Goal: Task Accomplishment & Management: Complete application form

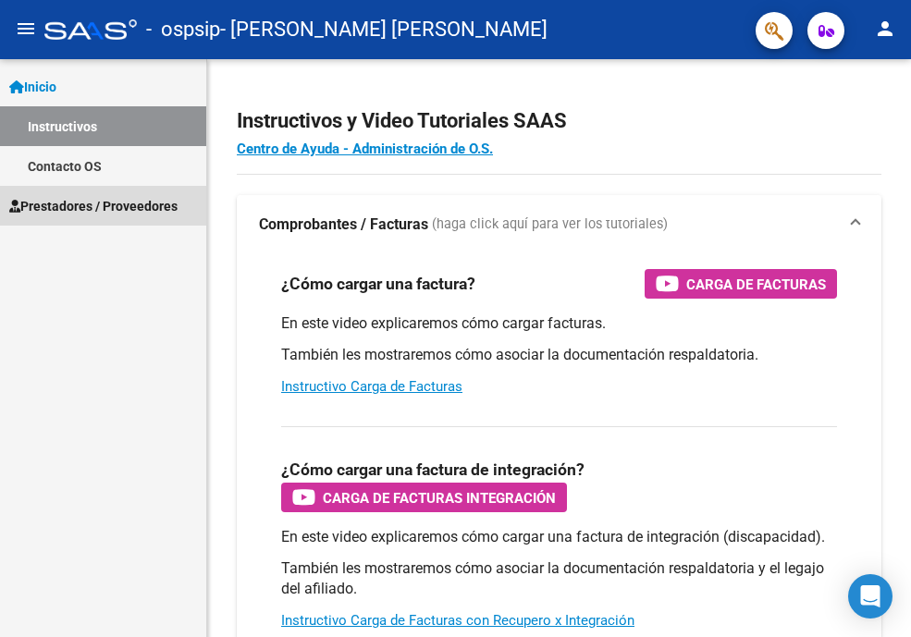
click at [117, 202] on span "Prestadores / Proveedores" at bounding box center [93, 206] width 168 height 20
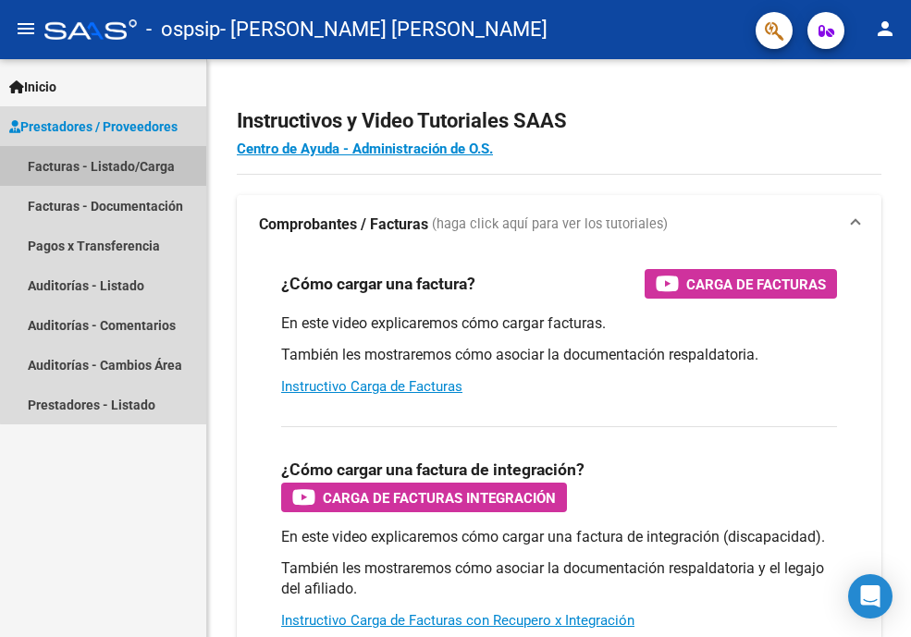
click at [116, 162] on link "Facturas - Listado/Carga" at bounding box center [103, 166] width 206 height 40
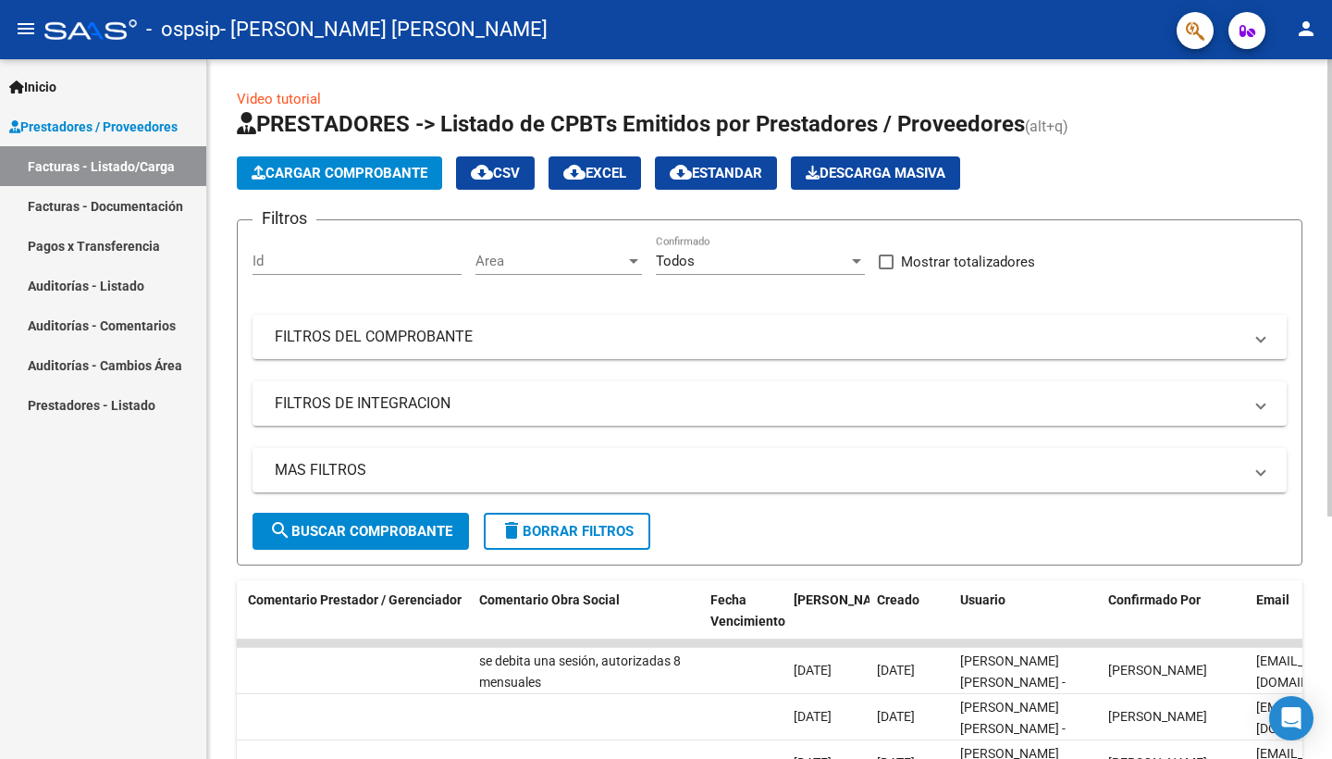
scroll to position [-1, 0]
click at [379, 187] on button "Cargar Comprobante" at bounding box center [339, 172] width 205 height 33
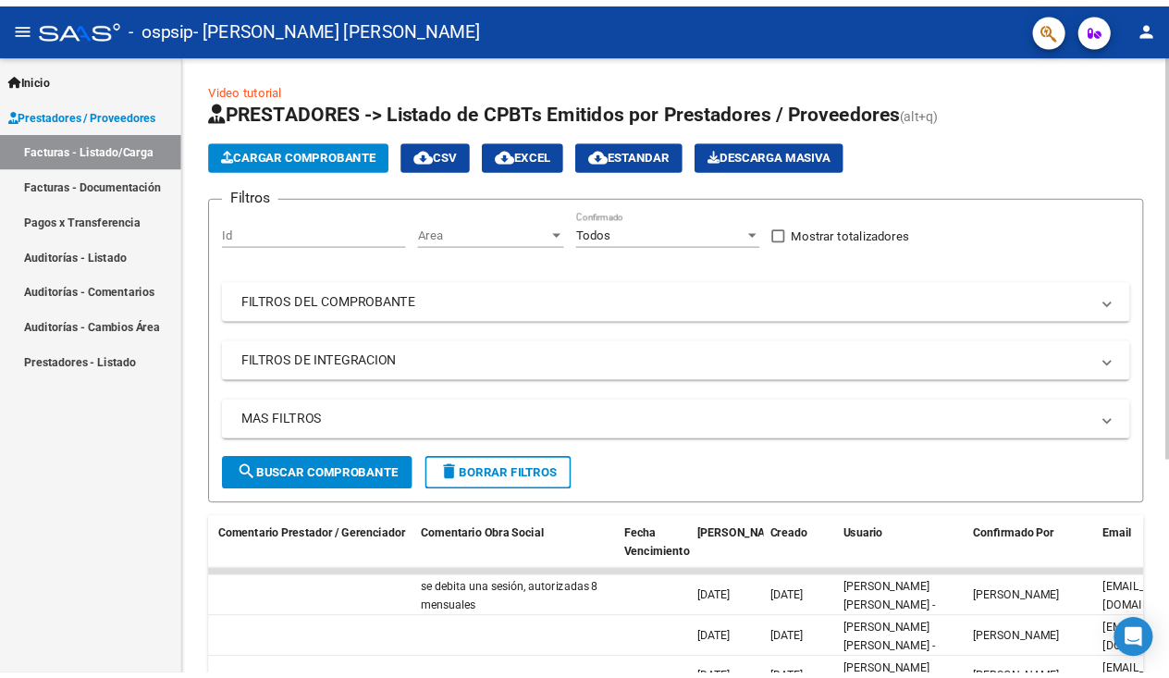
scroll to position [0, 0]
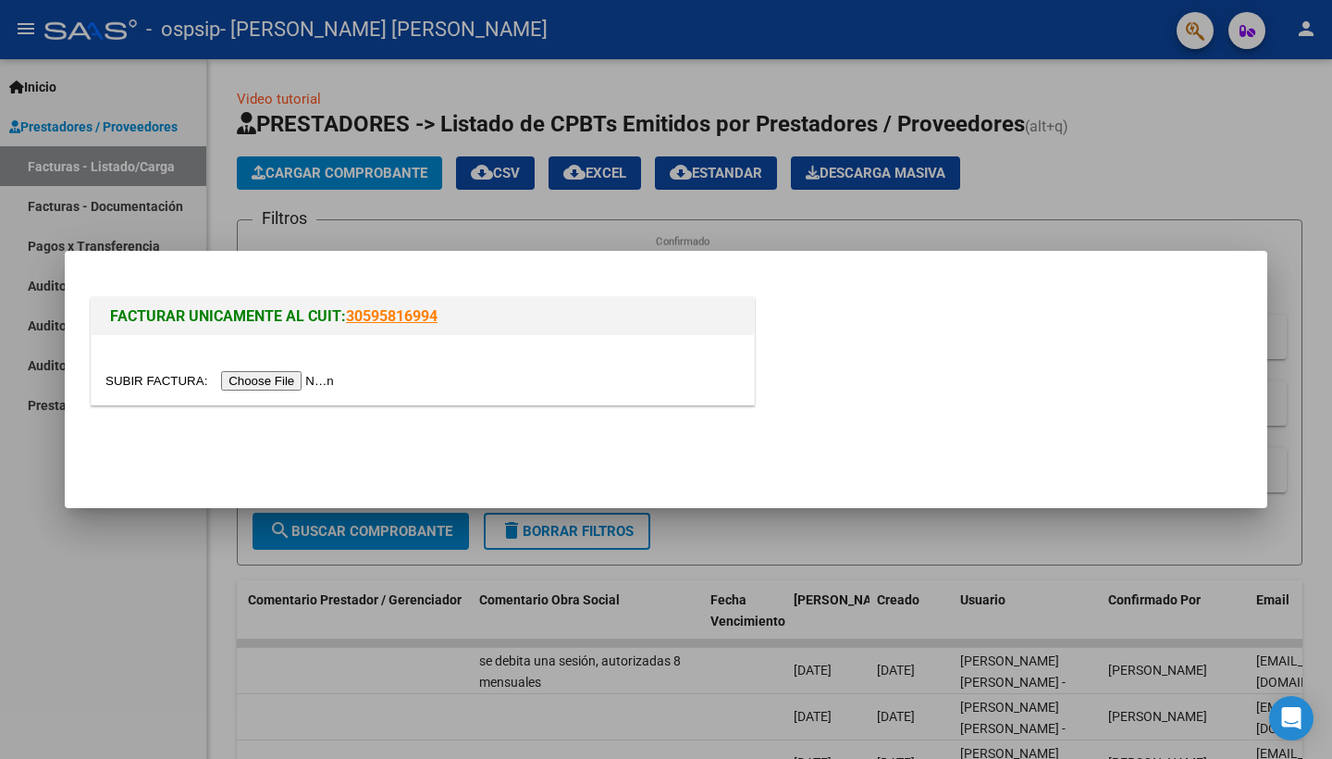
click at [276, 378] on input "file" at bounding box center [222, 380] width 234 height 19
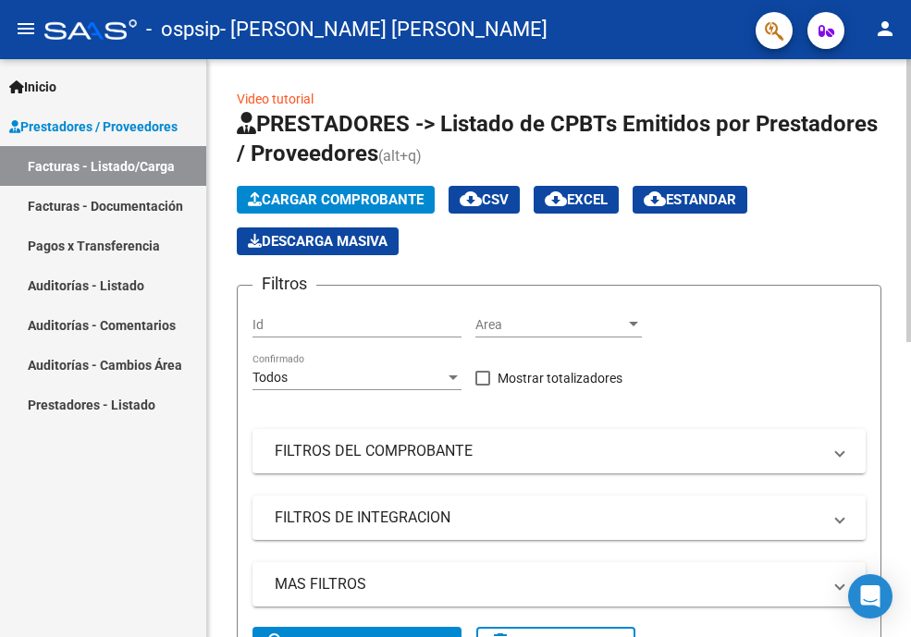
click at [392, 198] on span "Cargar Comprobante" at bounding box center [336, 199] width 176 height 17
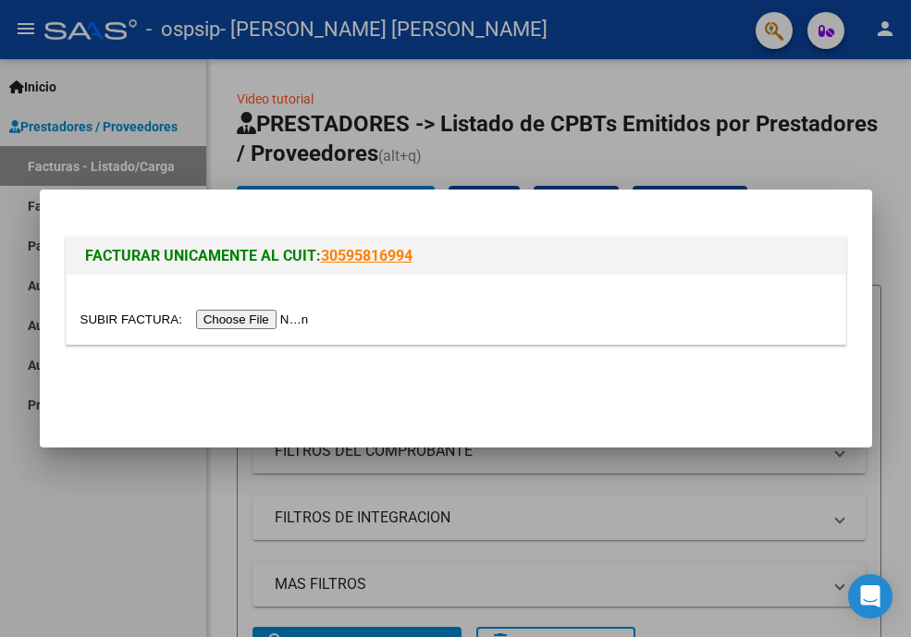
click at [241, 320] on input "file" at bounding box center [197, 319] width 234 height 19
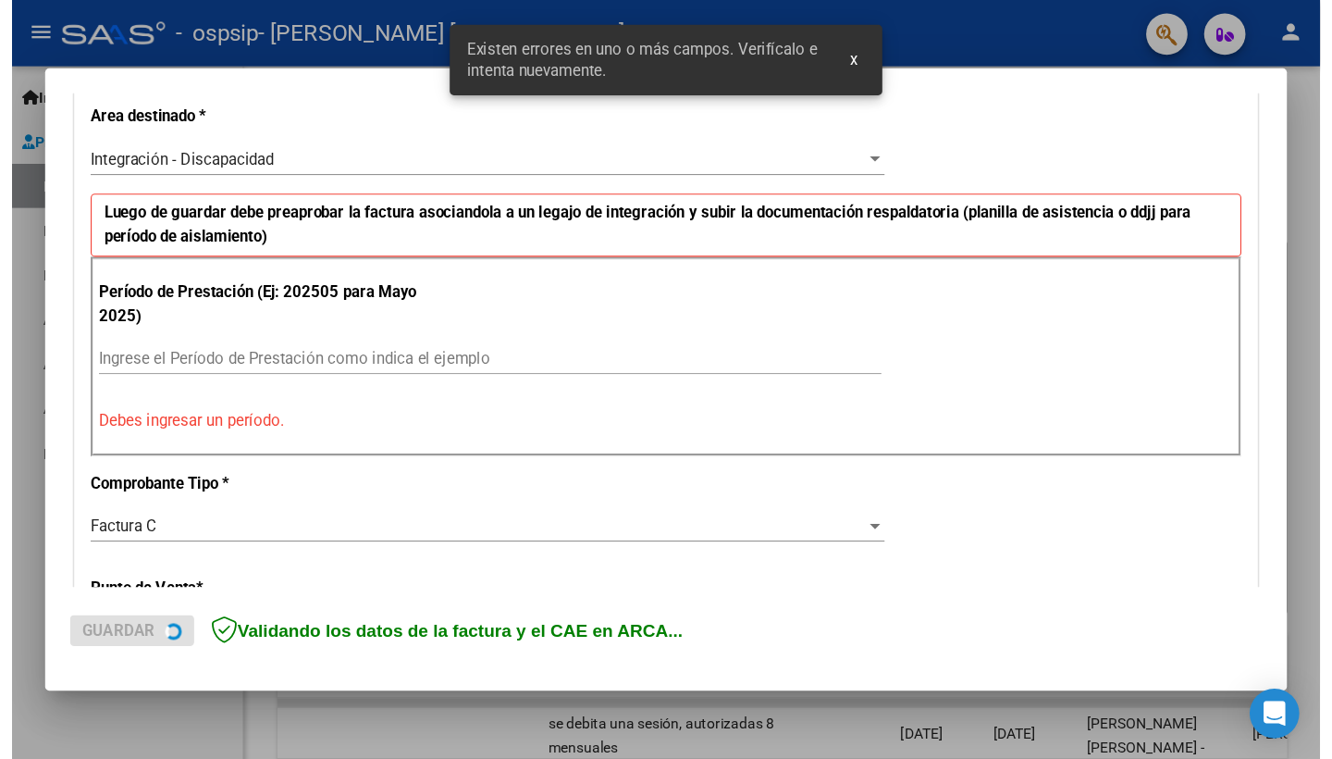
scroll to position [429, 0]
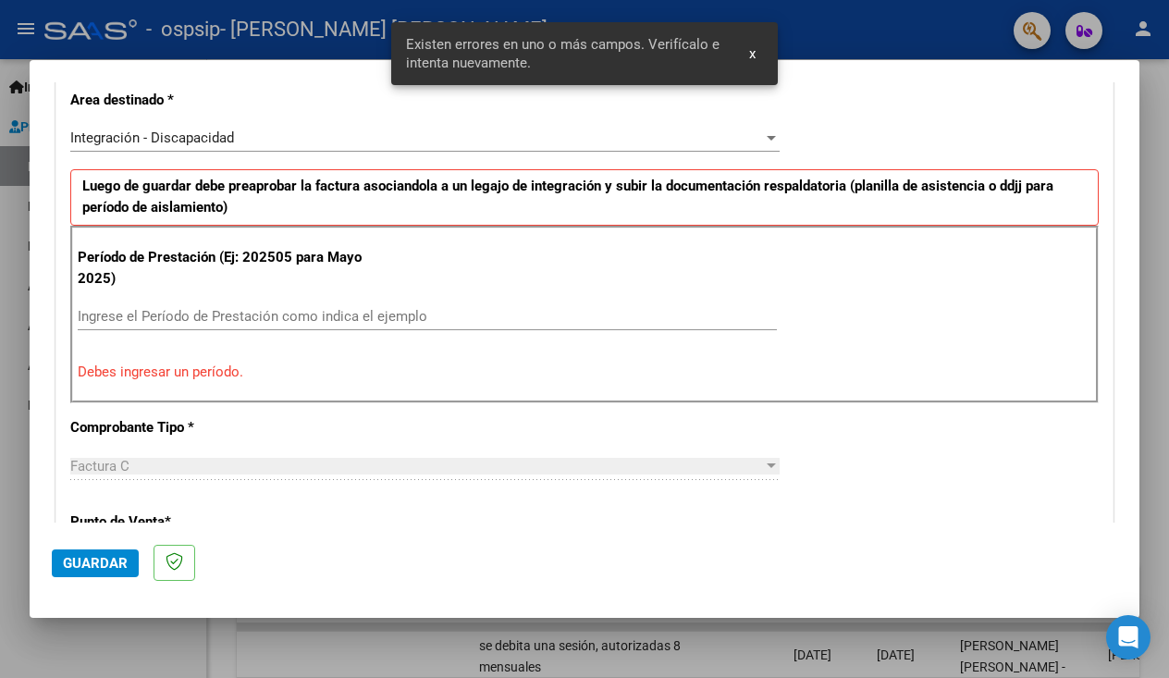
click at [304, 314] on input "Ingrese el Período de Prestación como indica el ejemplo" at bounding box center [427, 316] width 699 height 17
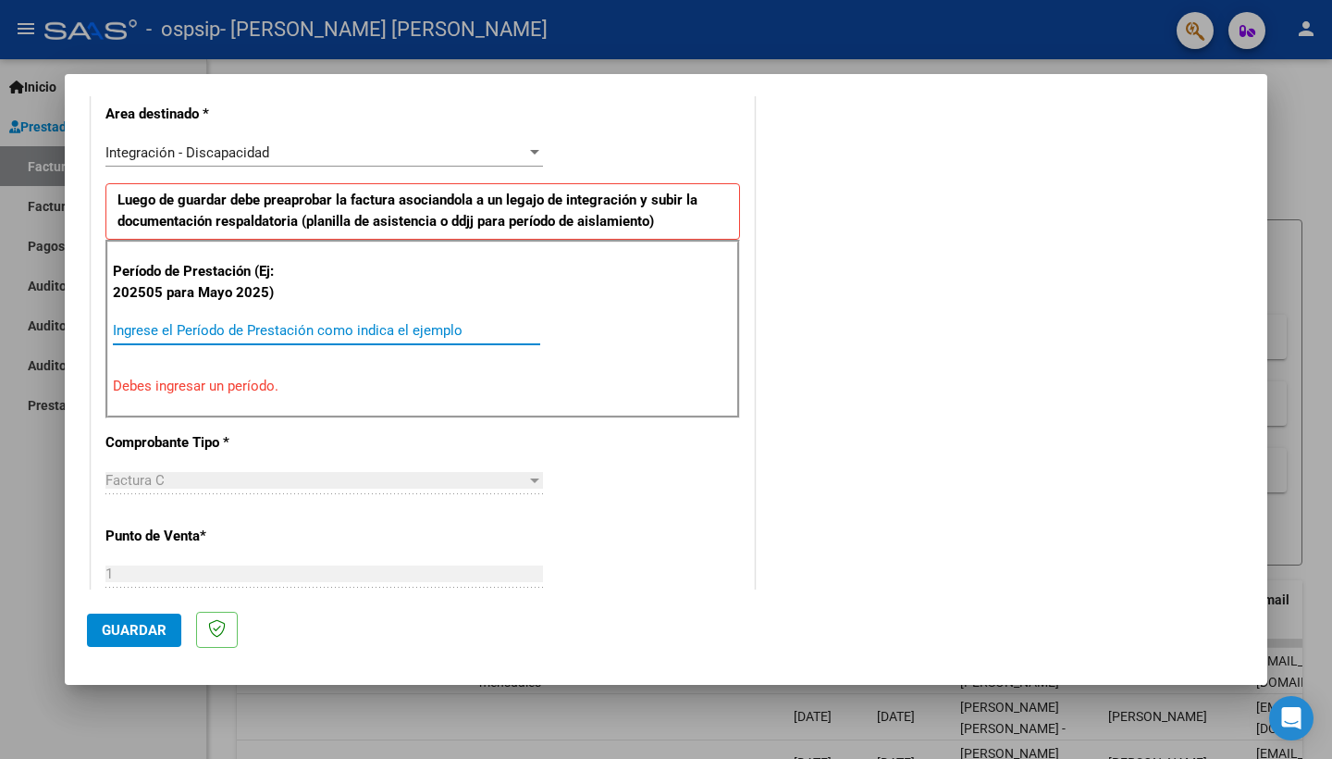
click at [263, 323] on input "Ingrese el Período de Prestación como indica el ejemplo" at bounding box center [326, 330] width 427 height 17
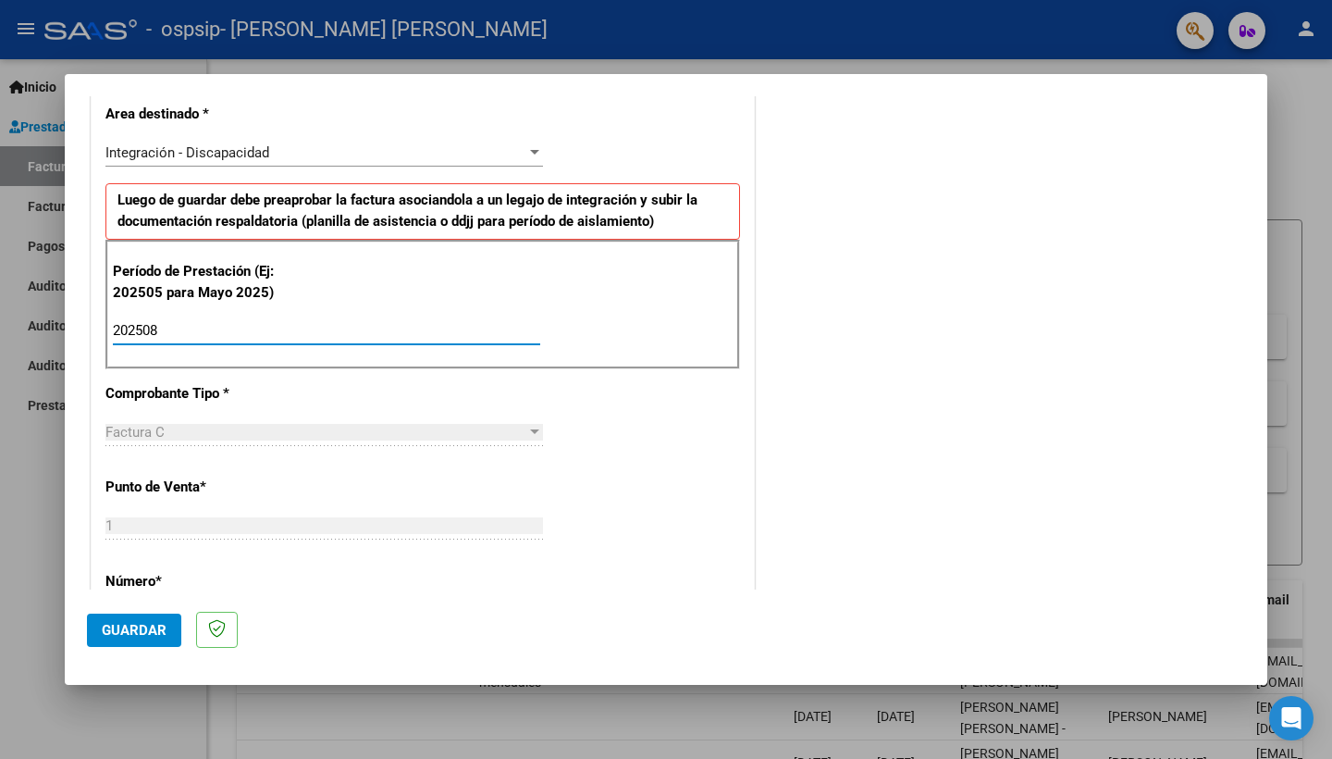
type input "202508"
click at [220, 402] on div "CUIT * 27-42688837-3 Ingresar CUIT ANALISIS PRESTADOR [PERSON_NAME] [PERSON_NAM…" at bounding box center [423, 595] width 662 height 1392
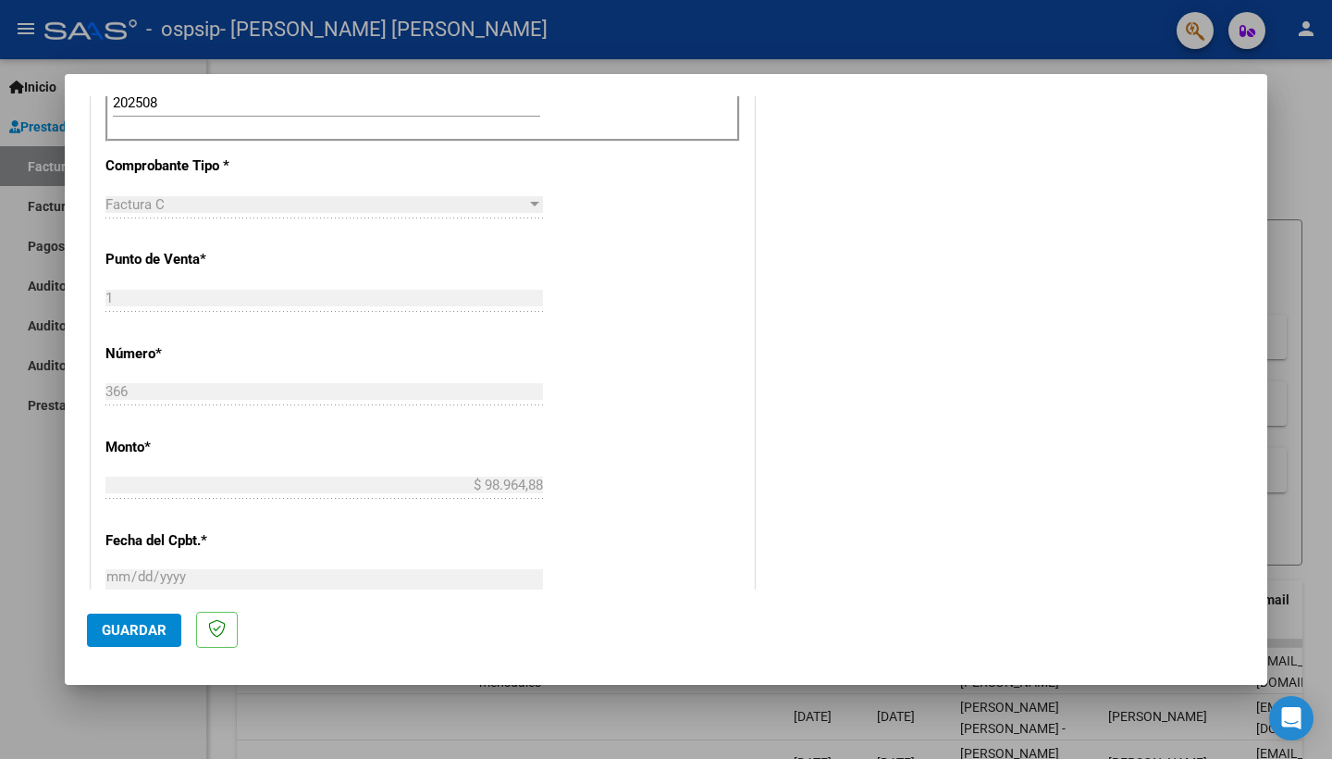
scroll to position [126, 0]
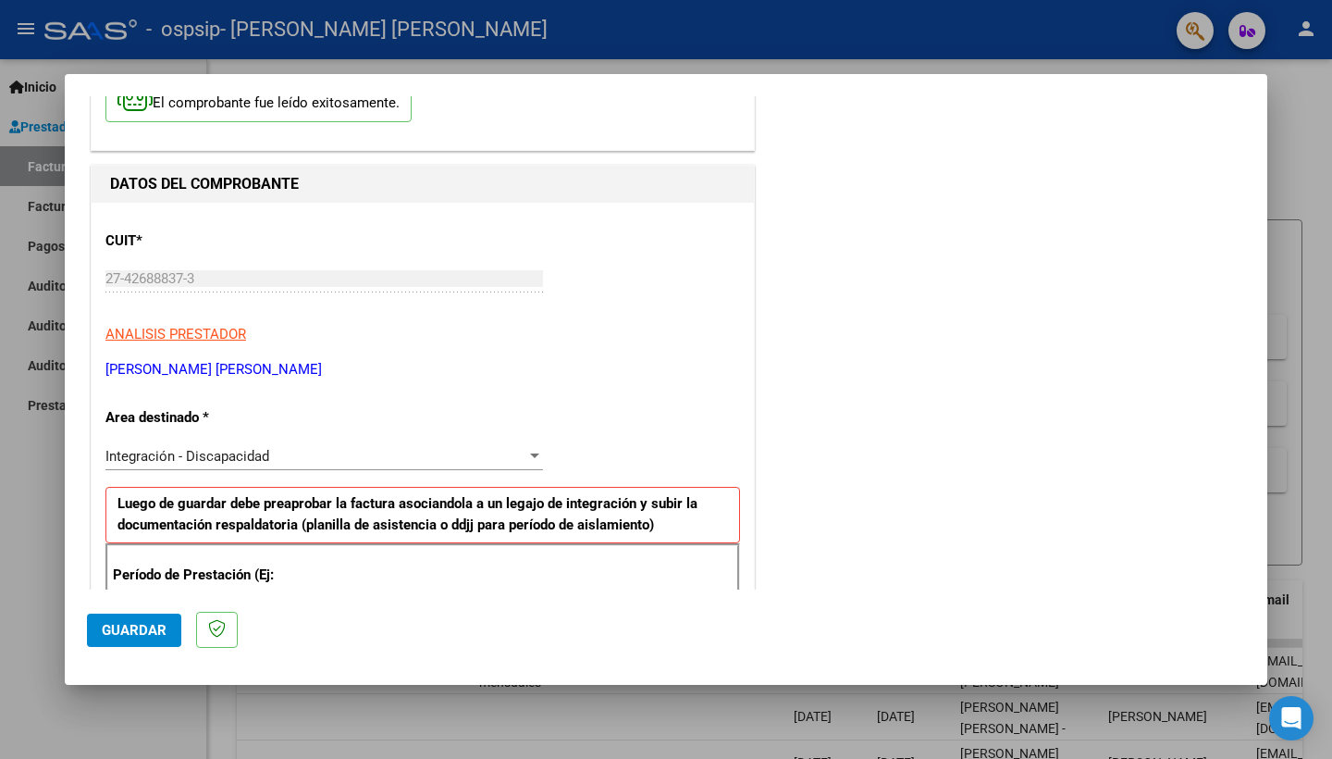
click at [139, 622] on span "Guardar" at bounding box center [134, 630] width 65 height 17
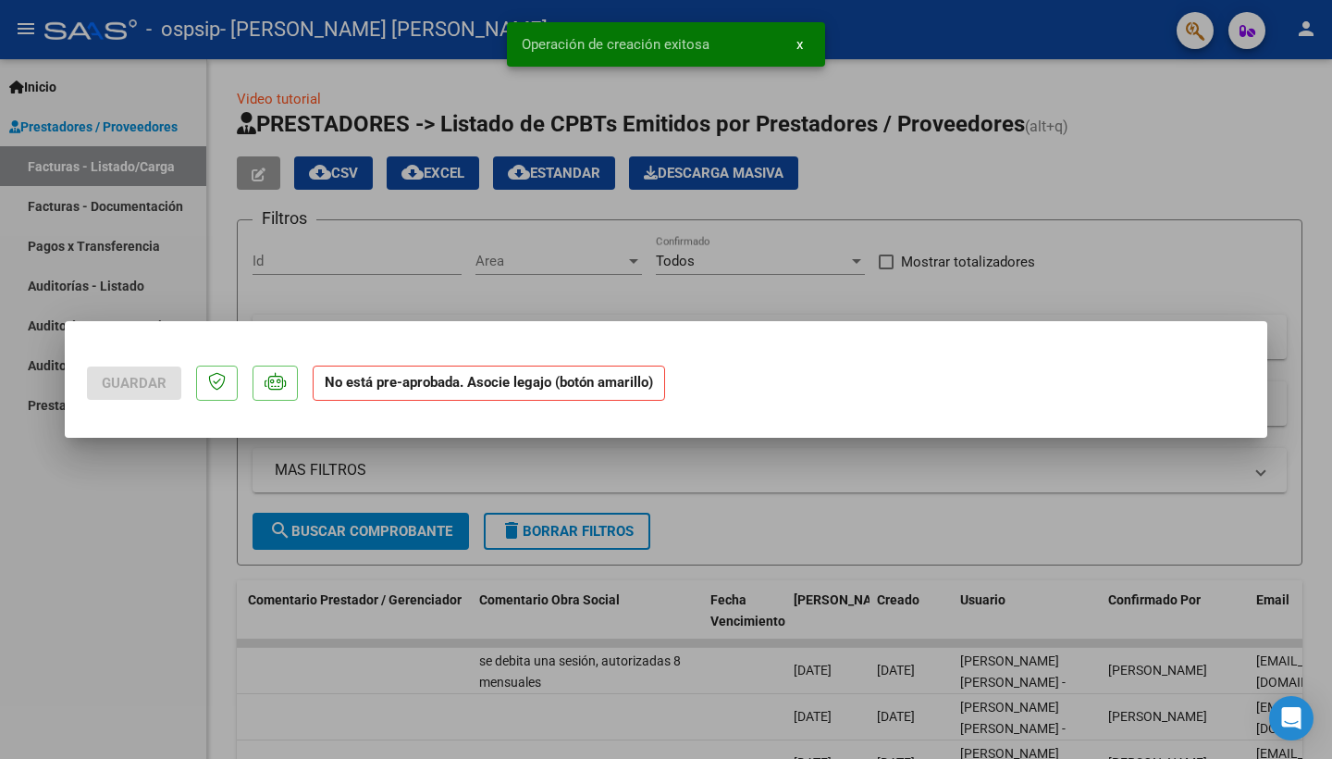
scroll to position [0, 0]
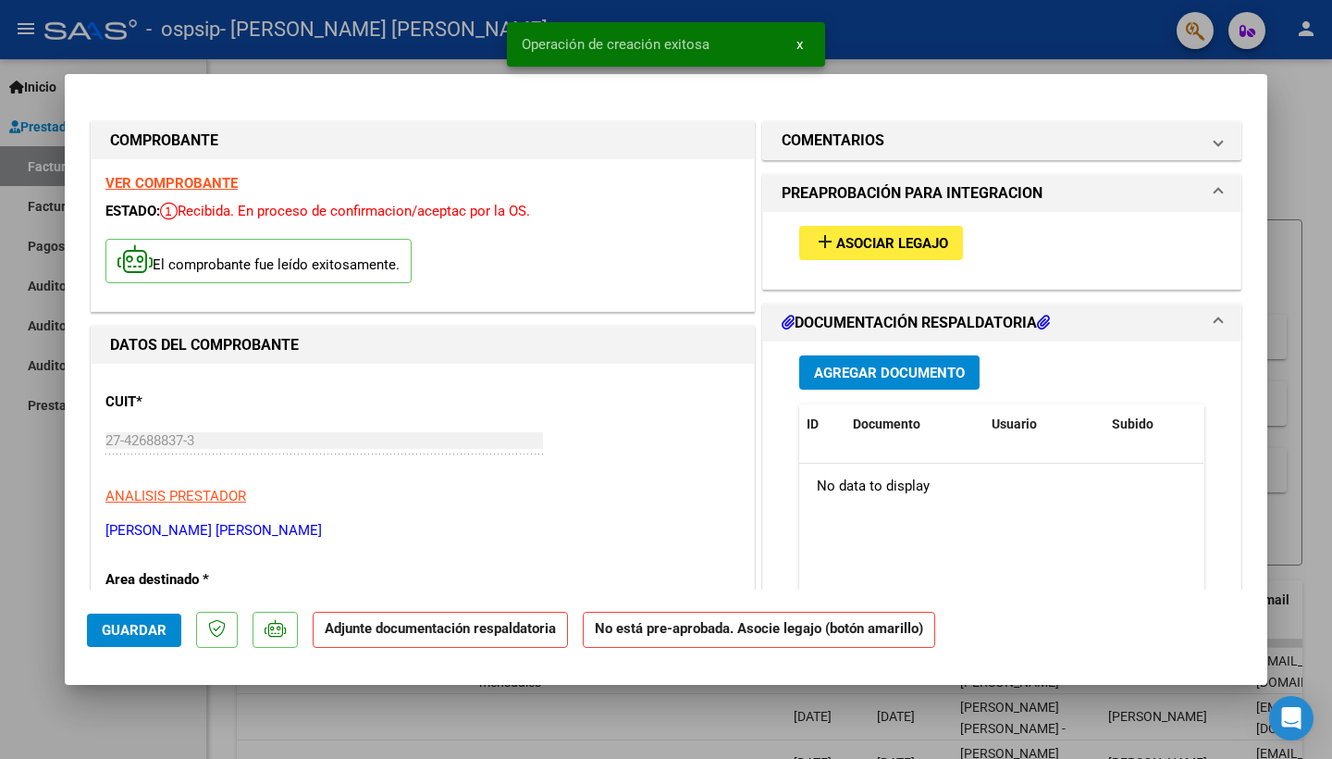
click at [910, 243] on span "Asociar Legajo" at bounding box center [892, 243] width 112 height 17
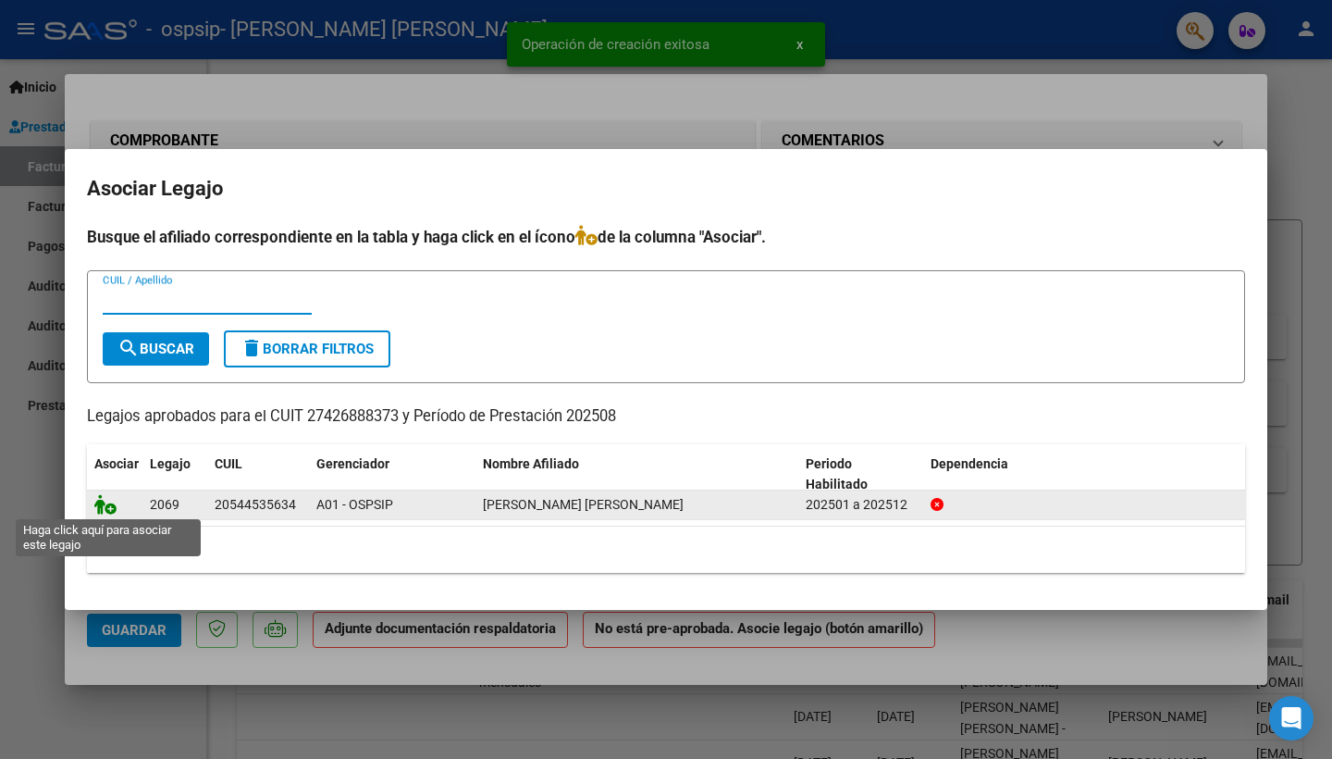
click at [100, 505] on icon at bounding box center [105, 504] width 22 height 20
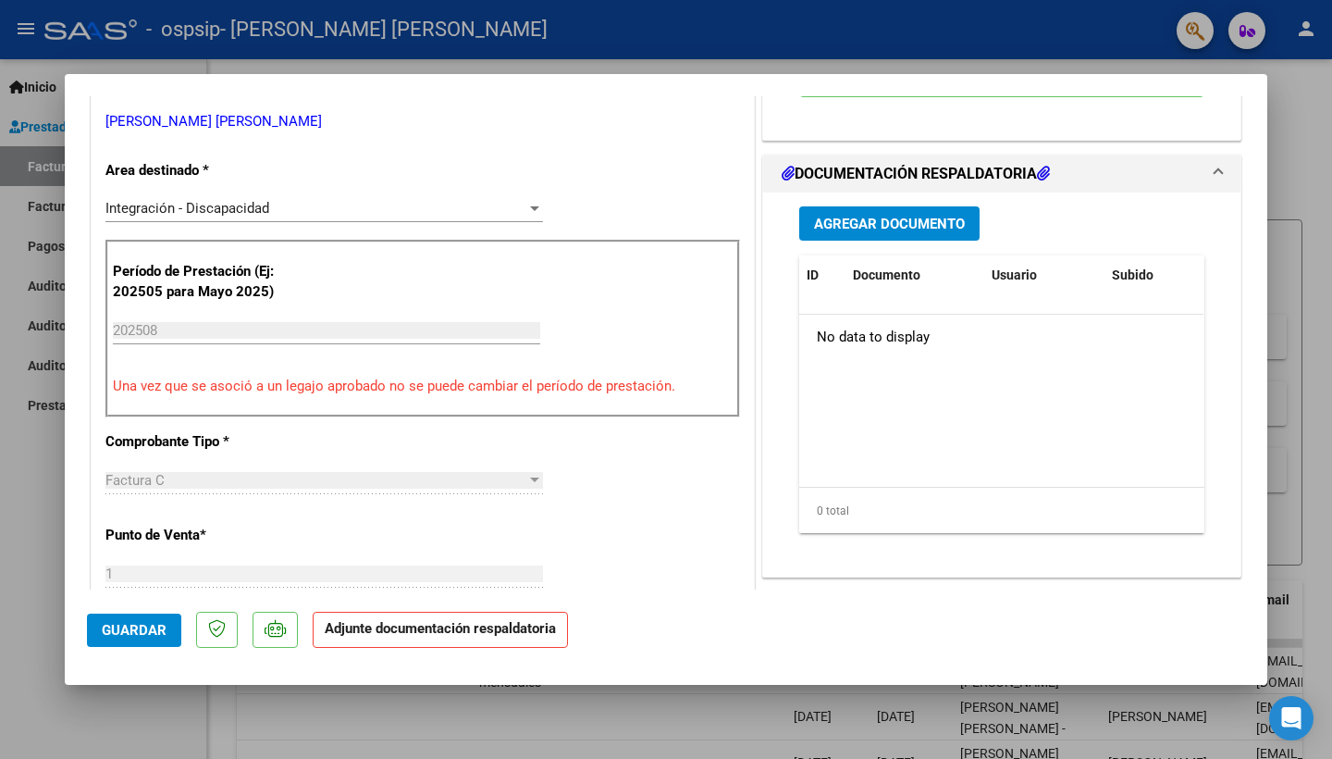
scroll to position [378, 0]
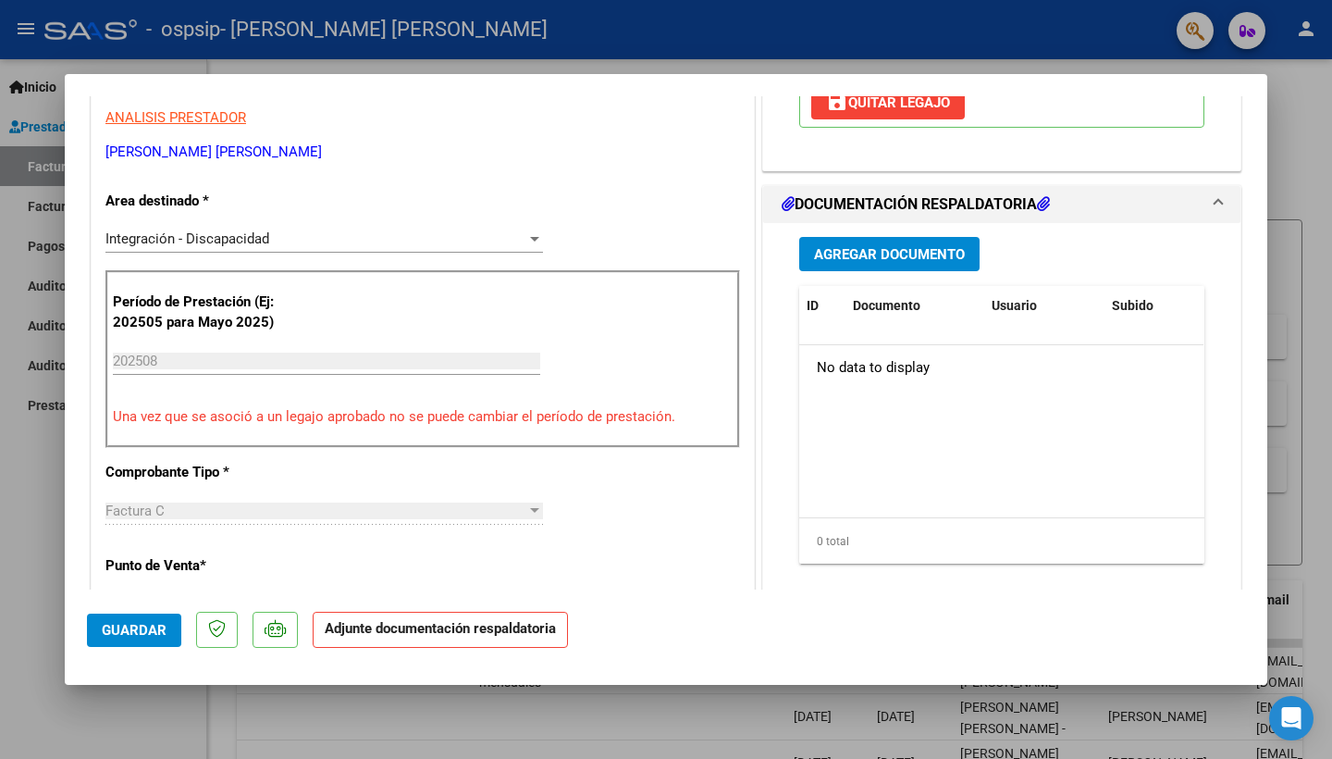
click at [877, 253] on span "Agregar Documento" at bounding box center [889, 254] width 151 height 17
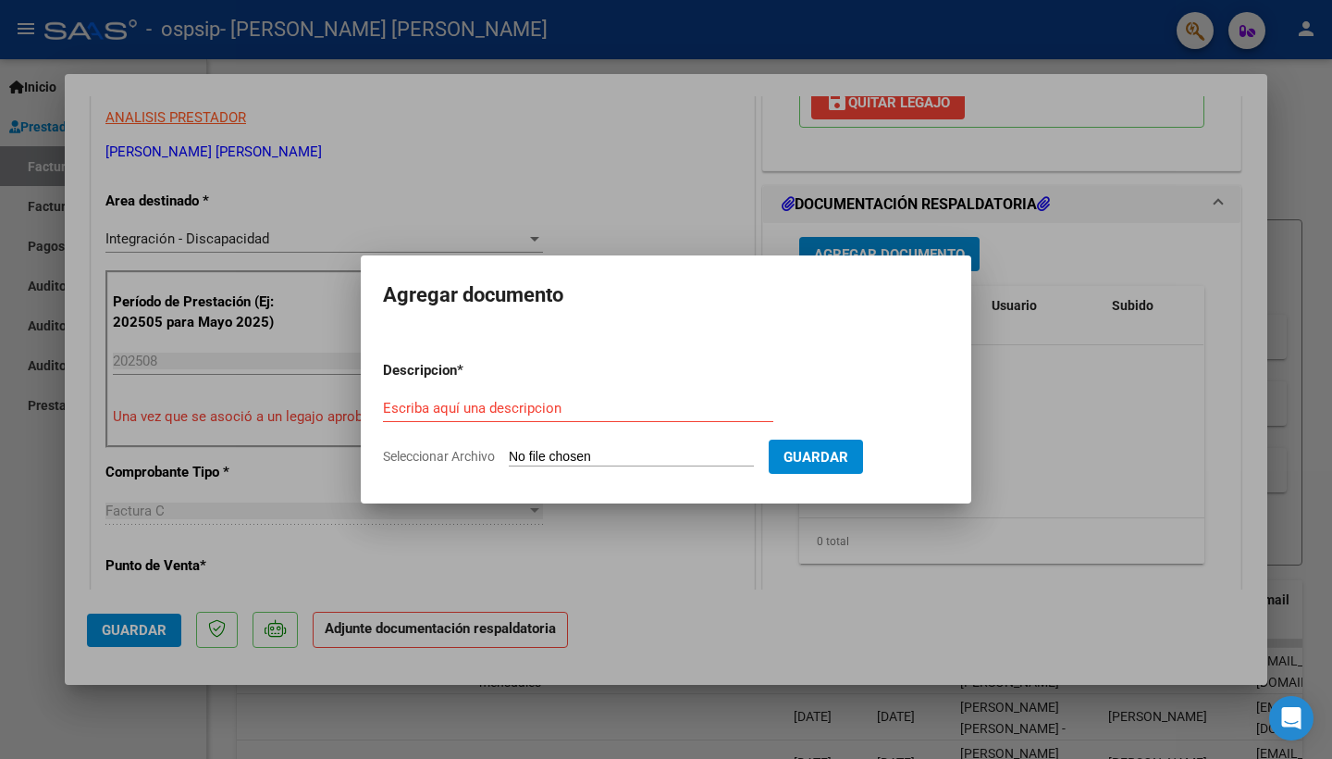
click at [623, 460] on input "Seleccionar Archivo" at bounding box center [631, 458] width 245 height 18
type input "C:\fakepath\WhatsApp Image [DATE] 01.29.52.jpeg"
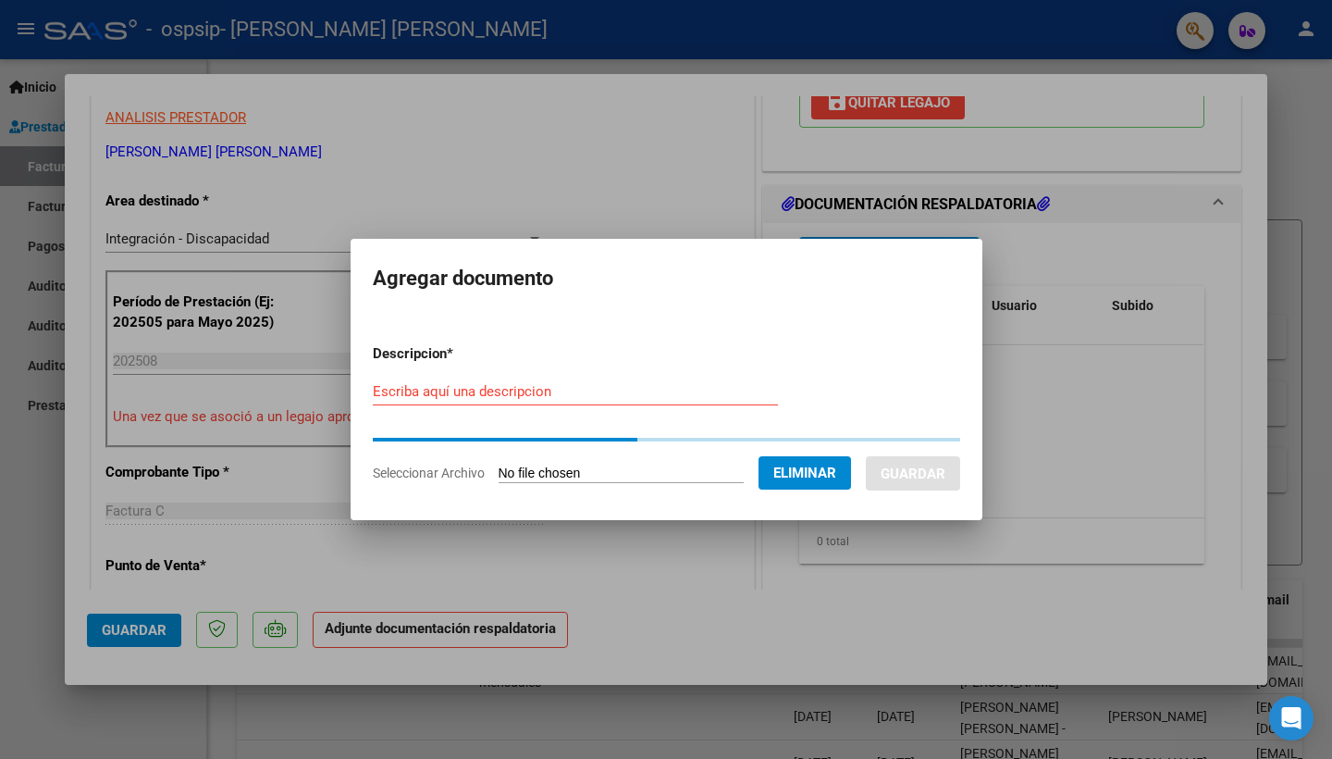
click at [569, 410] on div "Escriba aquí una descripcion" at bounding box center [575, 399] width 405 height 45
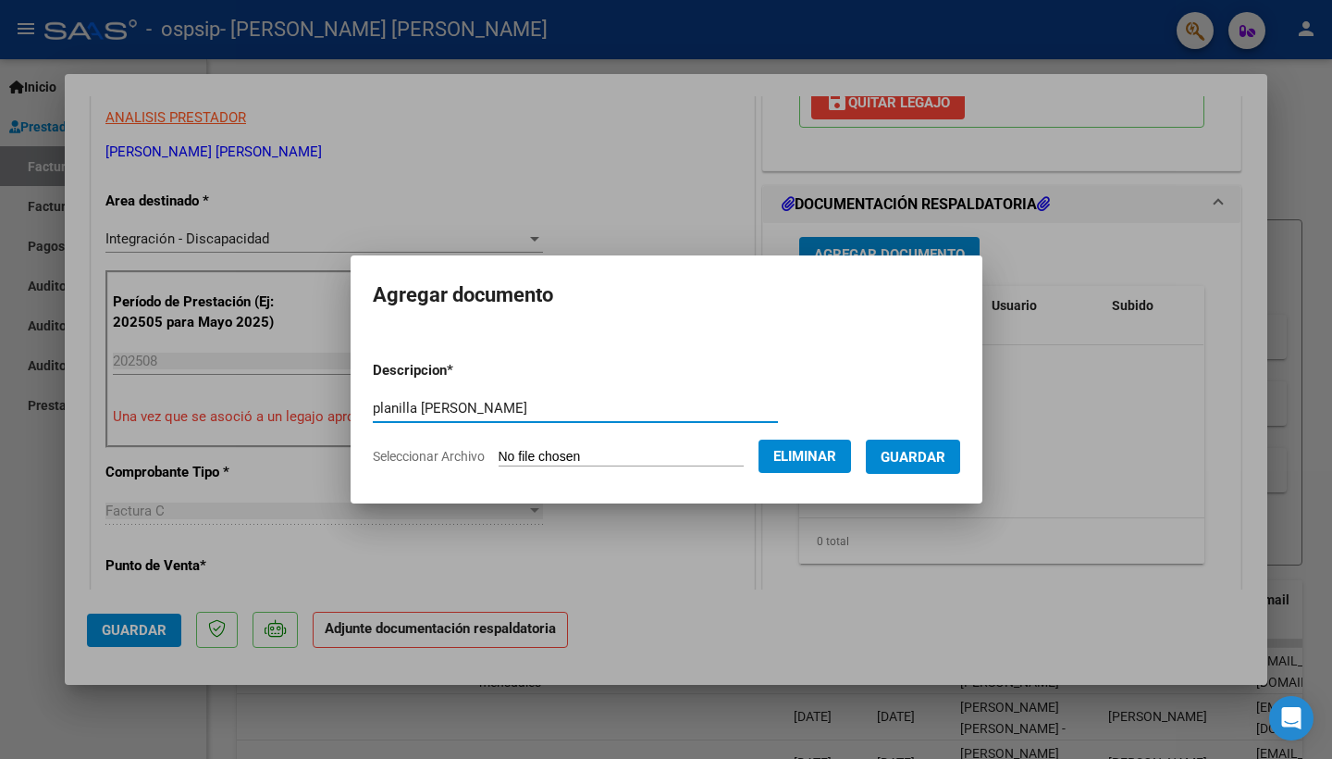
type input "planilla [PERSON_NAME]"
click at [910, 460] on span "Guardar" at bounding box center [913, 457] width 65 height 17
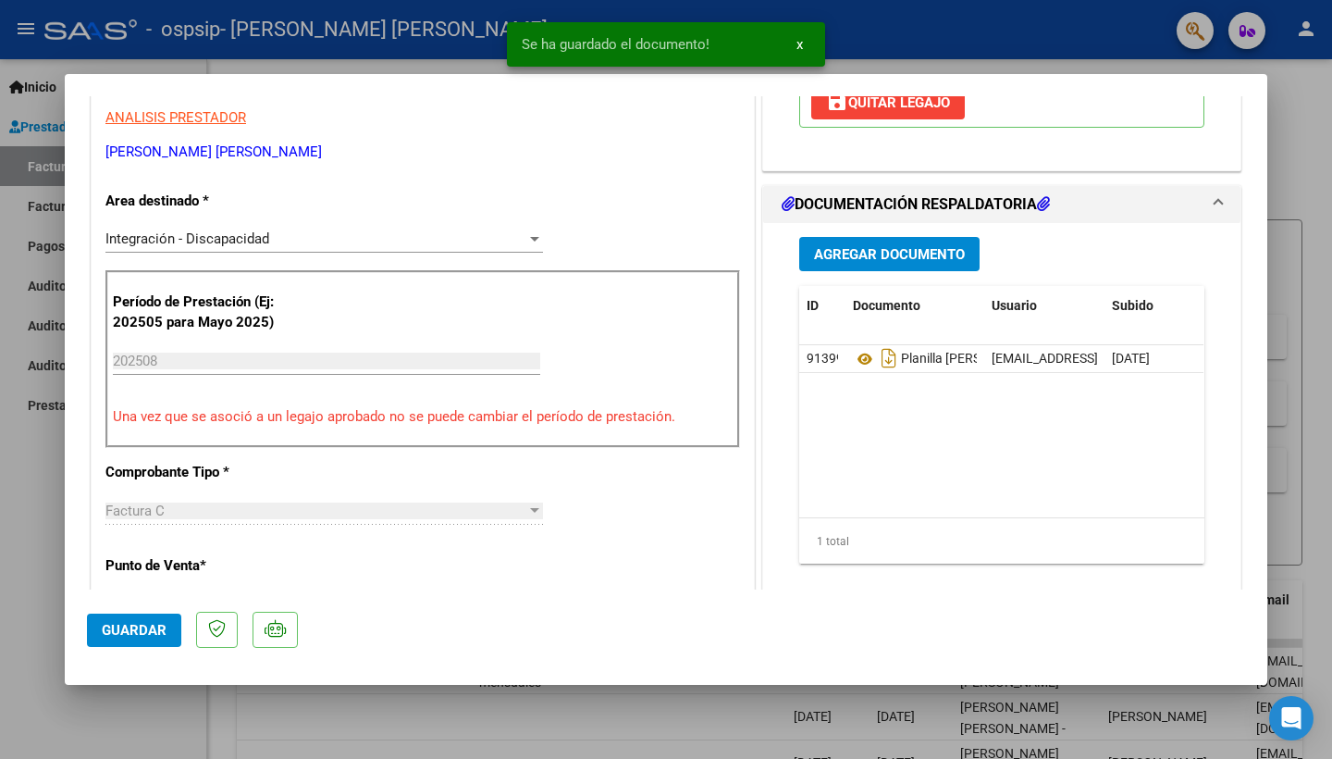
click at [153, 632] on span "Guardar" at bounding box center [134, 630] width 65 height 17
click at [43, 455] on div at bounding box center [666, 379] width 1332 height 759
type input "$ 0,00"
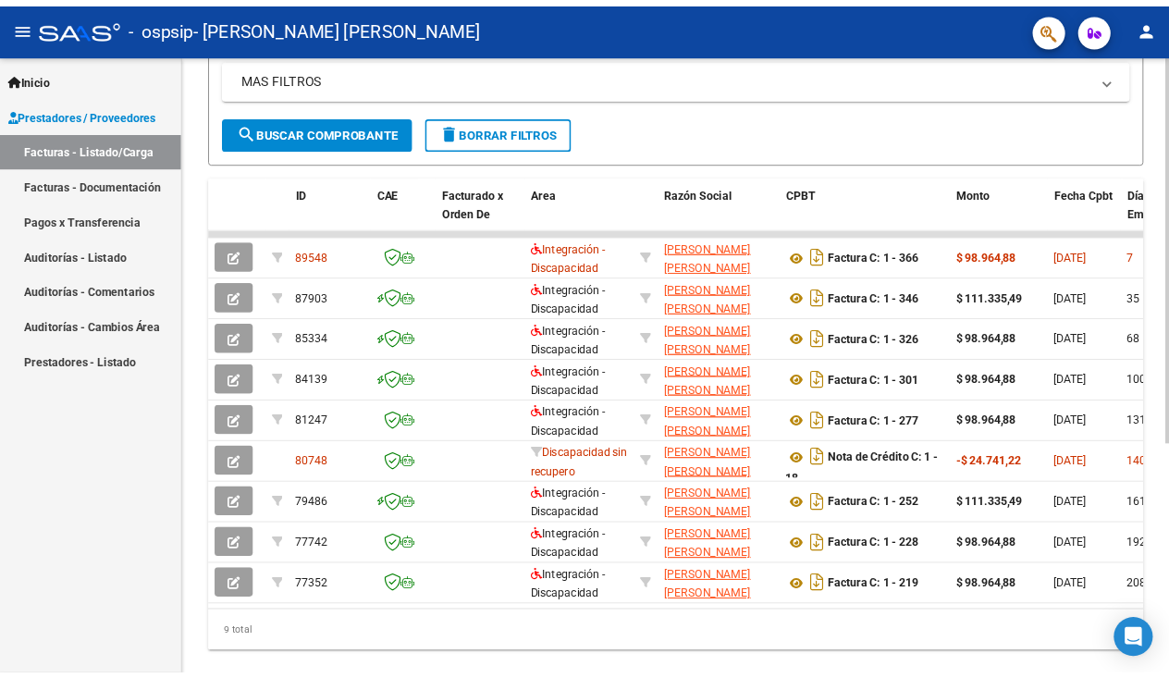
scroll to position [0, 0]
